Goal: Check status: Check status

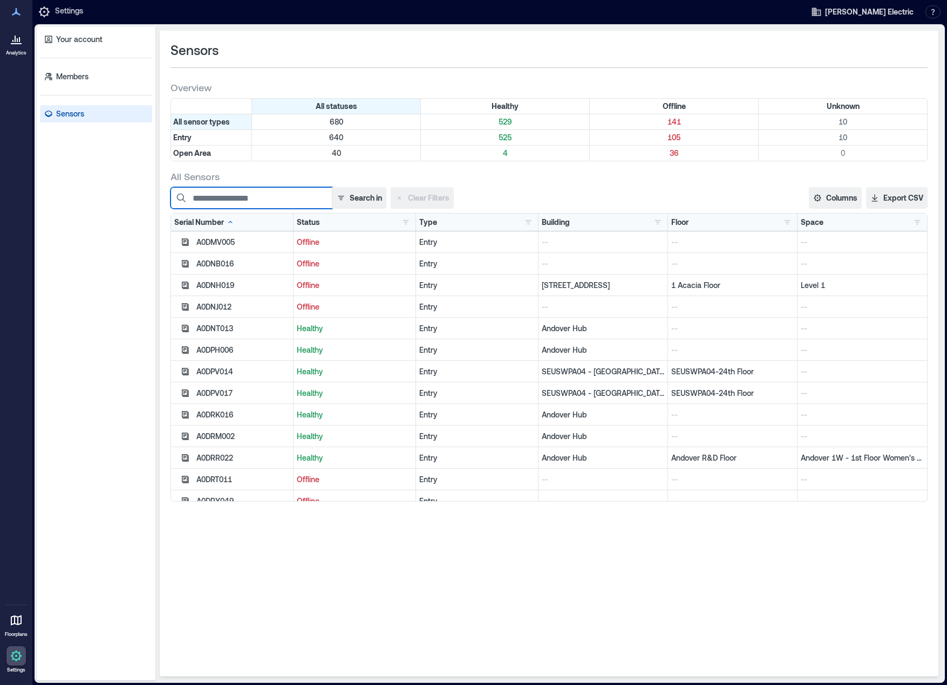
click at [248, 196] on input at bounding box center [251, 198] width 162 height 22
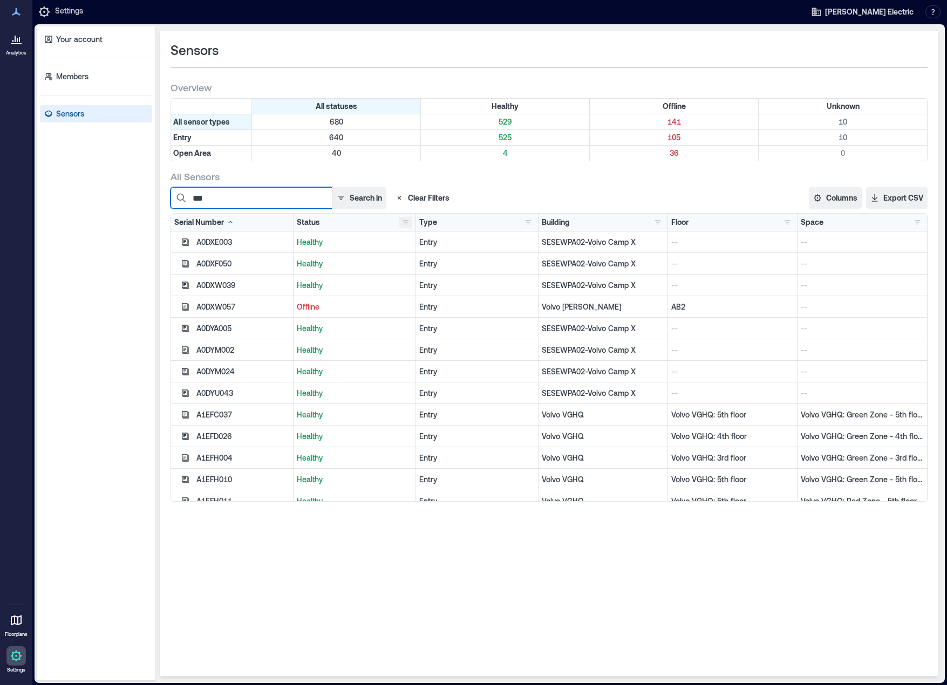
type input "***"
click at [406, 221] on button "button" at bounding box center [405, 222] width 13 height 11
click at [427, 263] on div "Offline 141" at bounding box center [443, 261] width 76 height 11
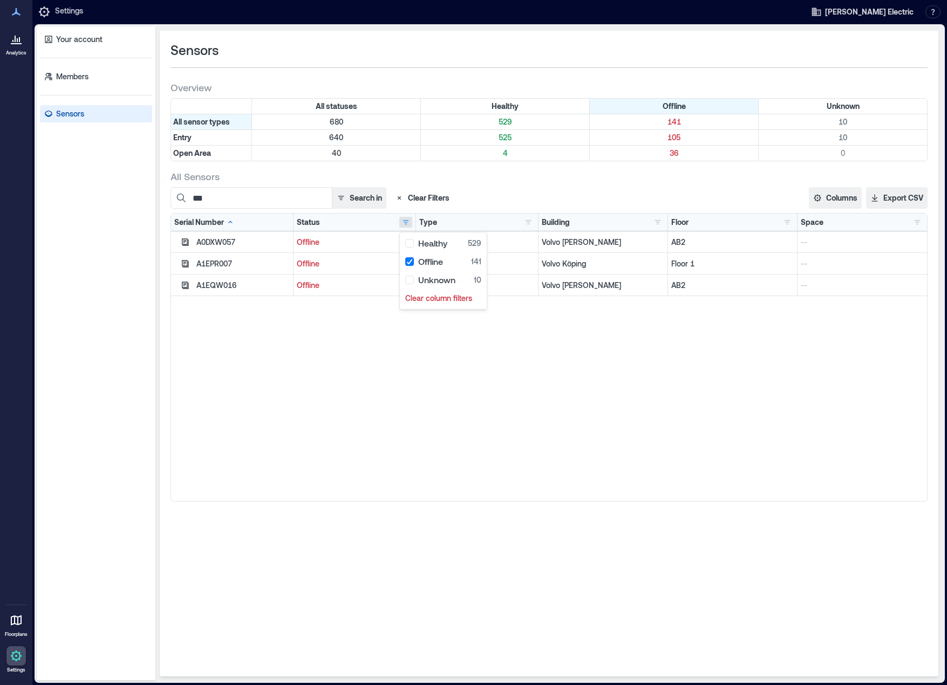
click at [451, 171] on div "All Sensors" at bounding box center [548, 176] width 757 height 13
click at [392, 448] on div "A0DXW057 Offline Entry Volvo [PERSON_NAME] AB2 -- A1EPR007 Offline Entry Volvo …" at bounding box center [549, 366] width 756 height 270
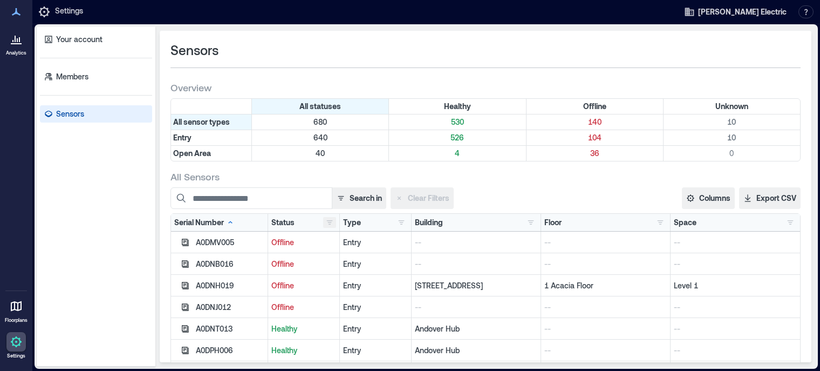
click at [323, 220] on button "button" at bounding box center [329, 222] width 13 height 11
click at [346, 261] on div "Offline 140" at bounding box center [363, 261] width 76 height 11
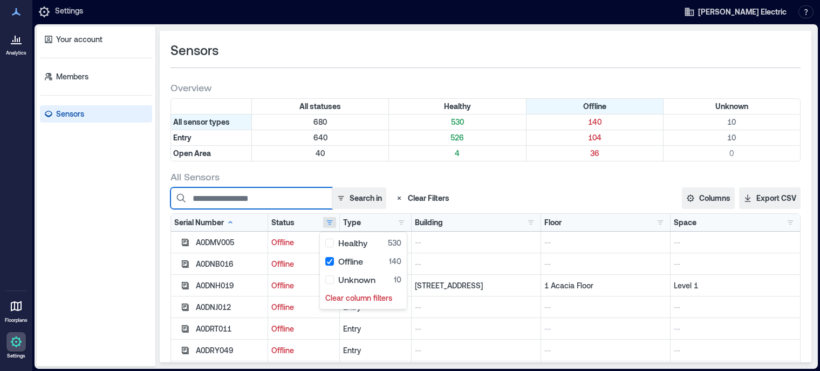
click at [279, 195] on input at bounding box center [251, 198] width 162 height 22
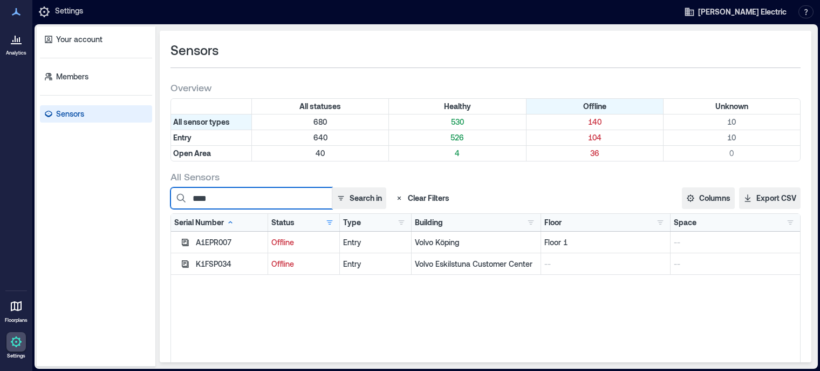
type input "****"
click at [329, 172] on div "All Sensors" at bounding box center [485, 176] width 630 height 13
click at [373, 39] on div "Sensors Overview All statuses Healthy Offline Unknown All sensor types 680 530 …" at bounding box center [486, 196] width 652 height 331
